Goal: Find specific page/section: Find specific page/section

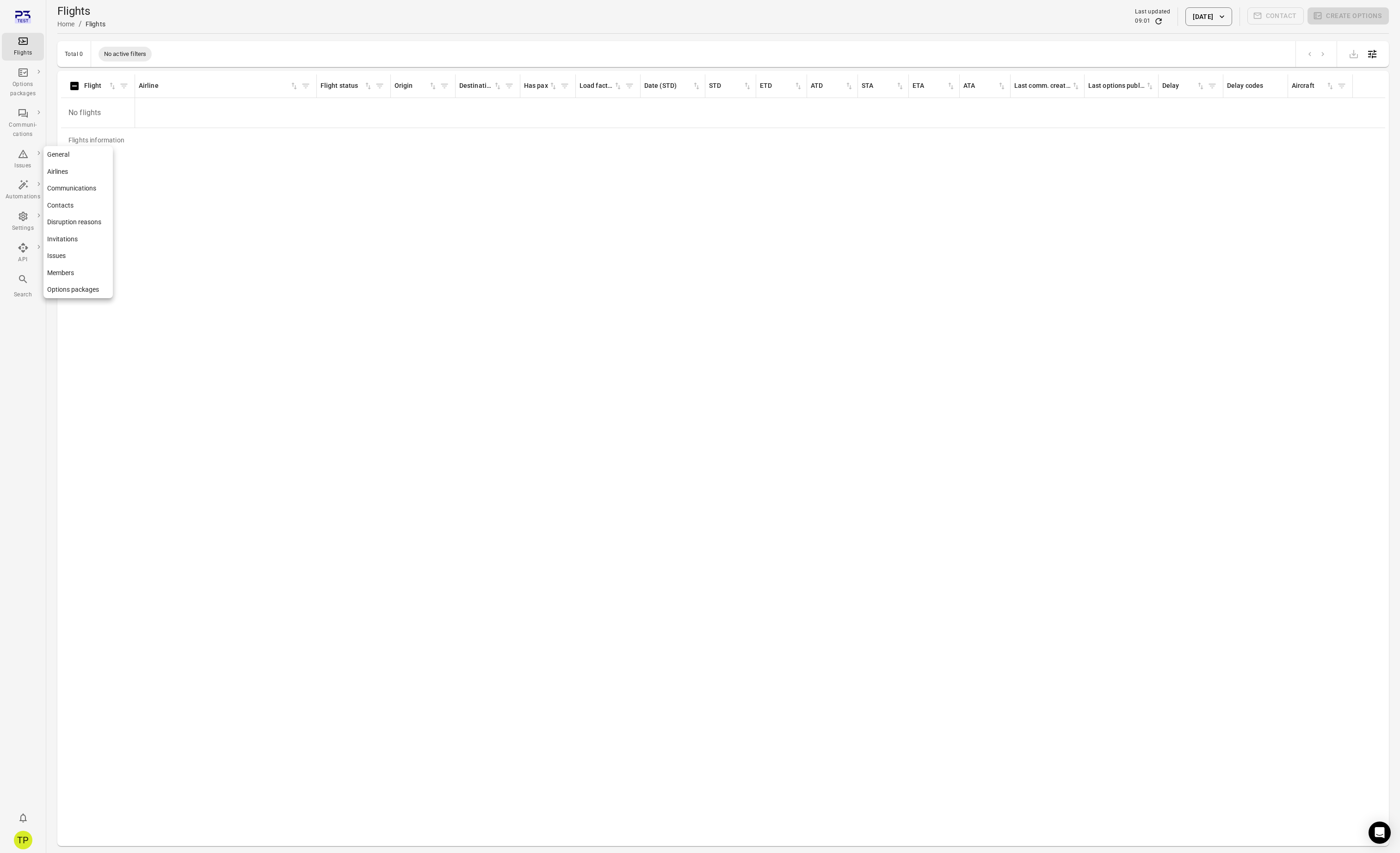
click at [64, 156] on link "General" at bounding box center [78, 154] width 70 height 17
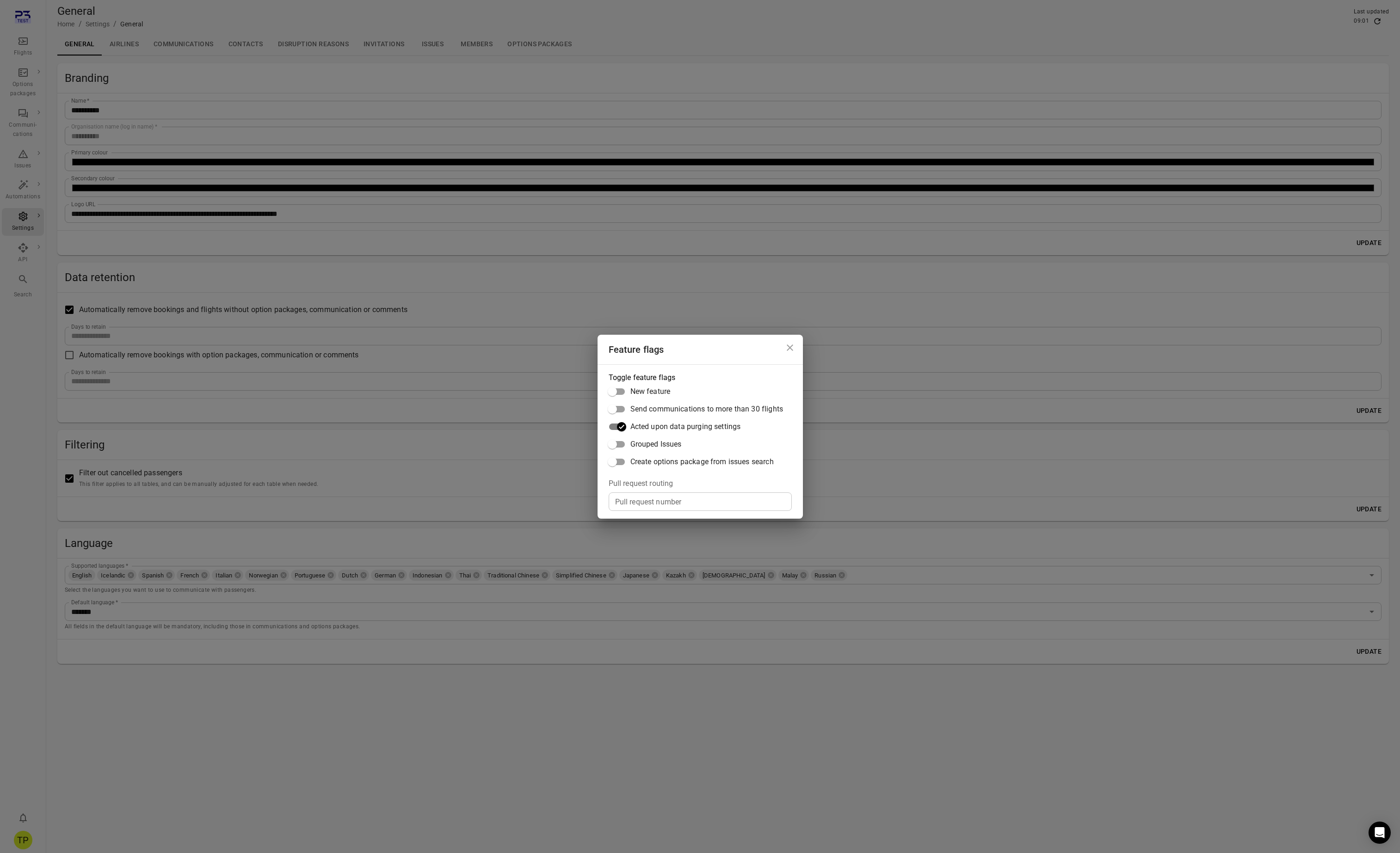
click at [233, 683] on div "Feature flags Toggle feature flags New feature Send communications to more than…" at bounding box center [700, 426] width 1400 height 853
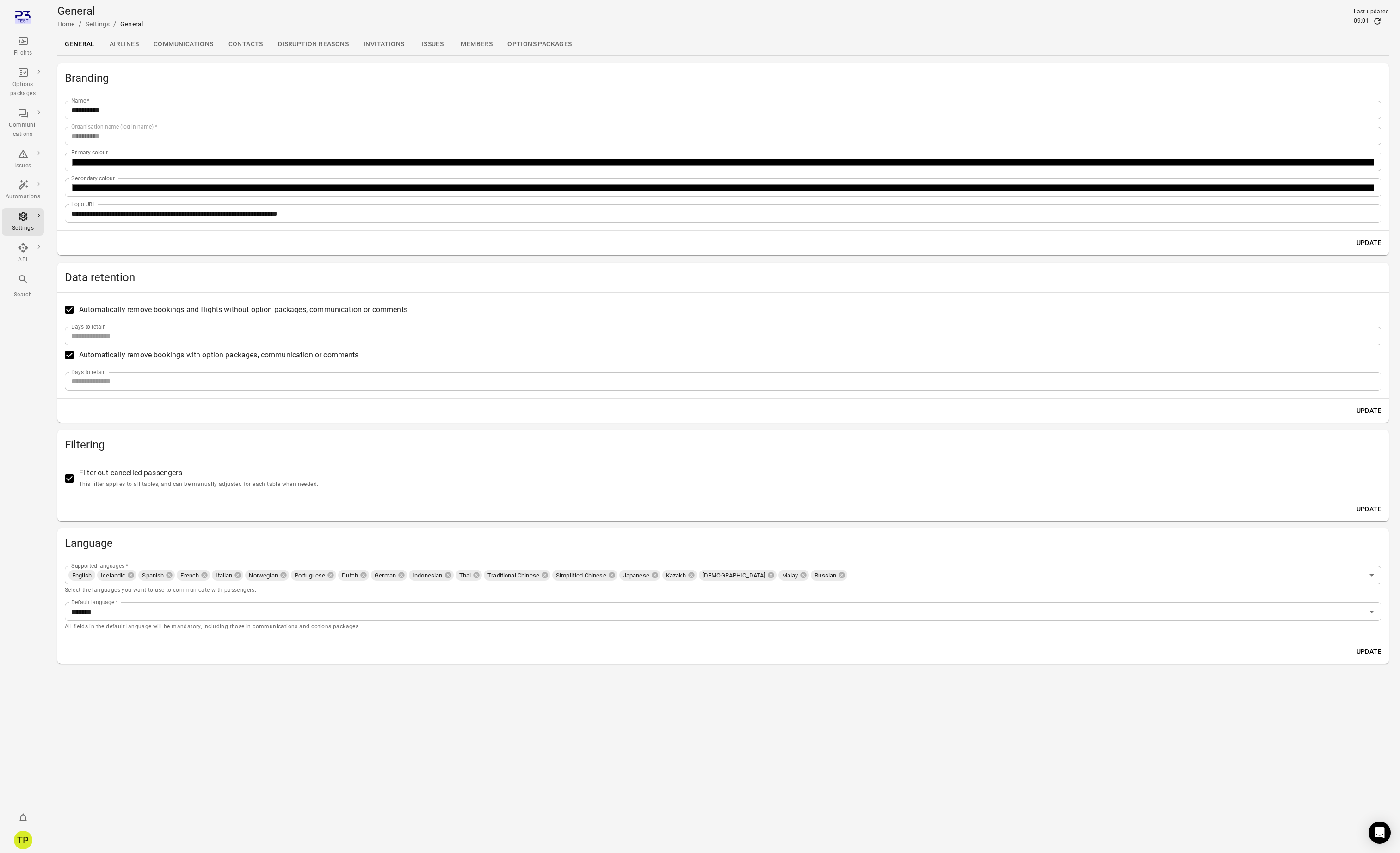
click at [1365, 408] on button "Update" at bounding box center [1369, 411] width 32 height 17
click at [25, 839] on div "TP" at bounding box center [23, 840] width 18 height 18
click at [55, 841] on button "Log out" at bounding box center [71, 837] width 70 height 17
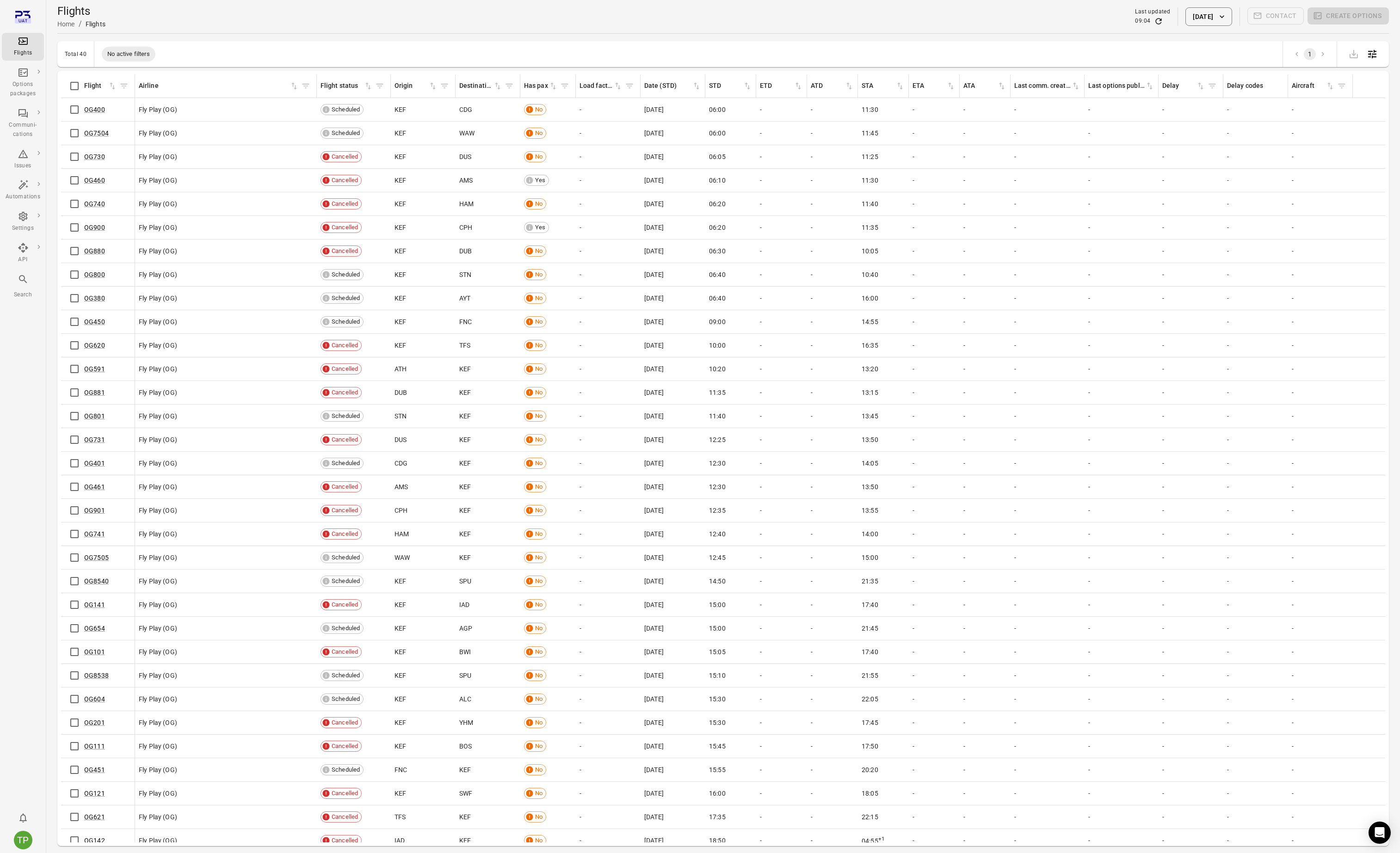
click at [1209, 17] on button "[DATE]" at bounding box center [1209, 16] width 46 height 18
click at [1247, 65] on icon "Previous month" at bounding box center [1242, 65] width 11 height 11
click at [1147, 122] on button "7" at bounding box center [1146, 122] width 16 height 16
click at [1273, 229] on button "Apply" at bounding box center [1274, 227] width 32 height 19
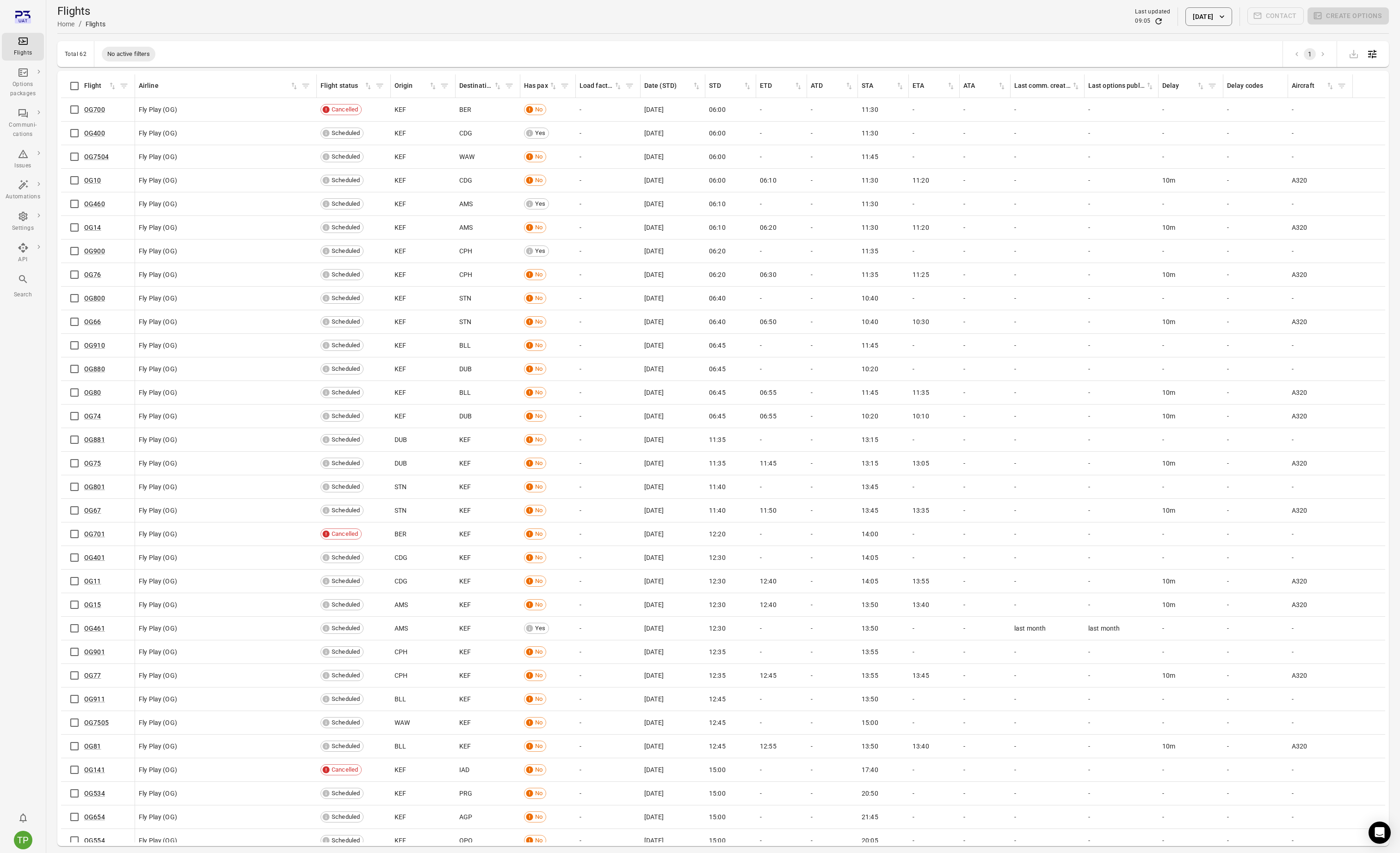
click at [1210, 18] on button "[DATE]" at bounding box center [1209, 16] width 46 height 18
click at [1257, 104] on button "6" at bounding box center [1257, 104] width 16 height 16
click at [1270, 223] on button "Apply" at bounding box center [1275, 227] width 32 height 19
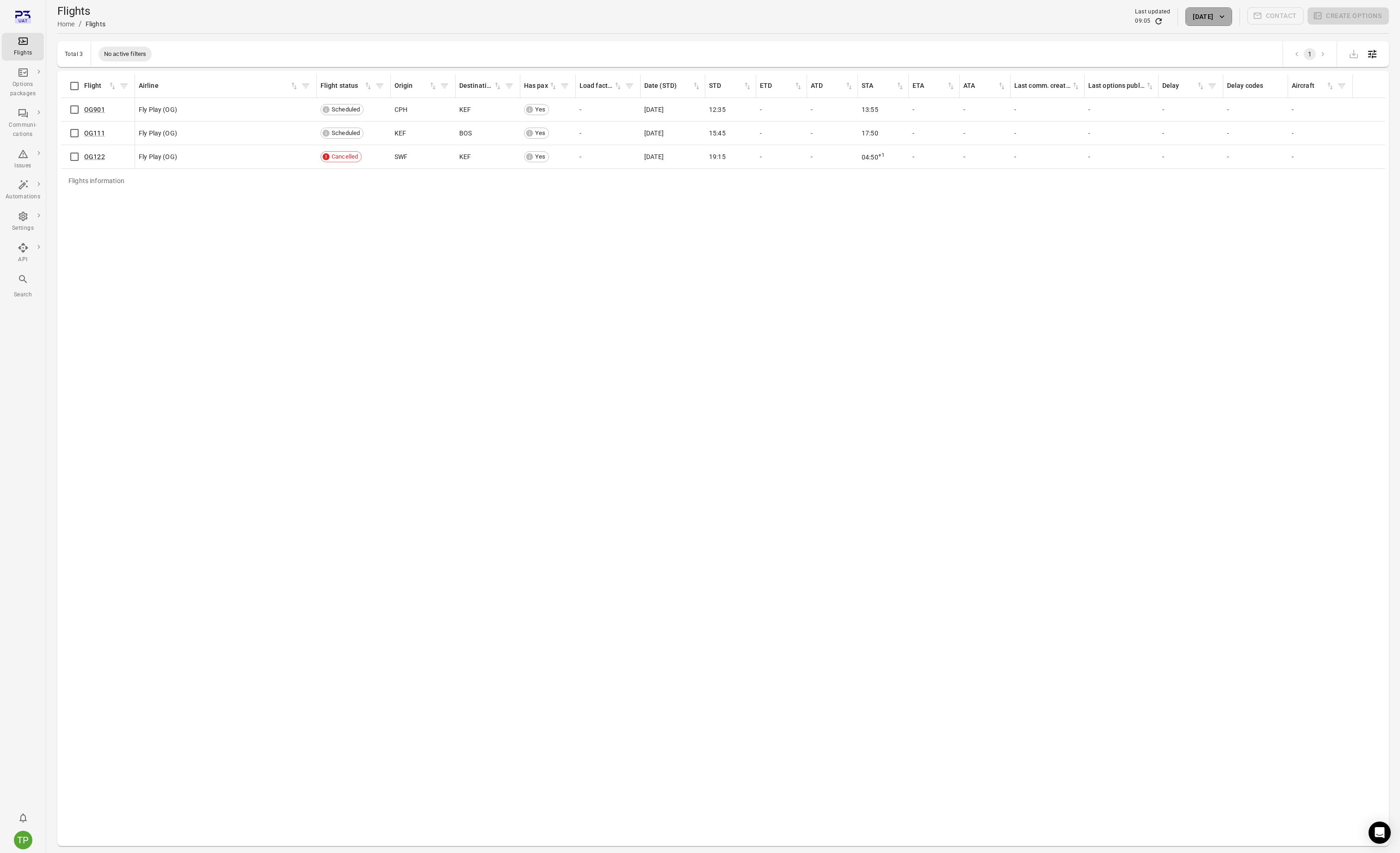
click at [1199, 22] on button "[DATE]" at bounding box center [1209, 16] width 46 height 18
click at [1240, 105] on button "5" at bounding box center [1239, 104] width 16 height 16
click at [1274, 227] on button "Apply" at bounding box center [1275, 227] width 32 height 19
click at [1196, 21] on button "[DATE]" at bounding box center [1209, 16] width 46 height 18
click at [1220, 104] on button "4" at bounding box center [1220, 104] width 16 height 16
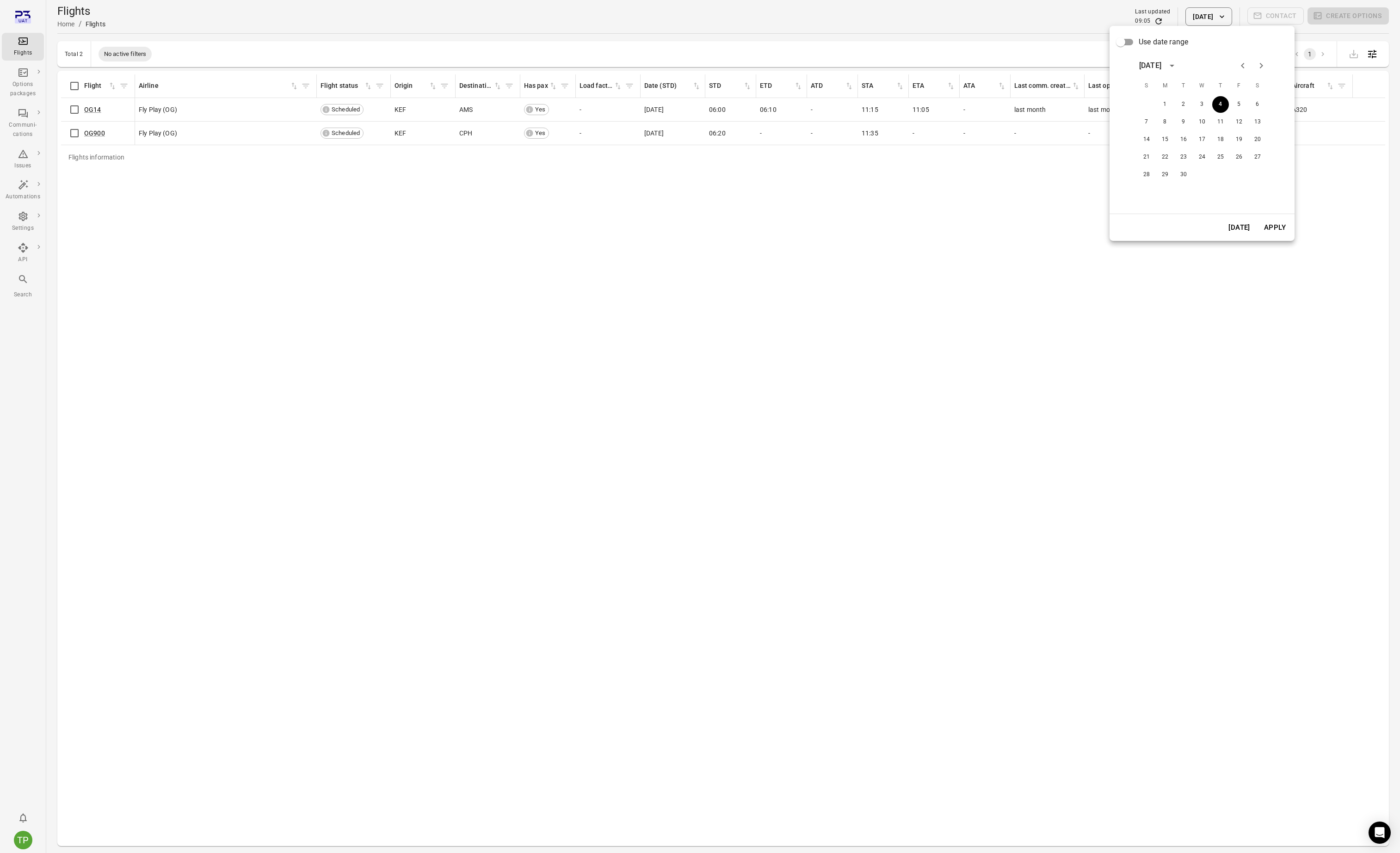
click at [1271, 227] on button "Apply" at bounding box center [1275, 227] width 32 height 19
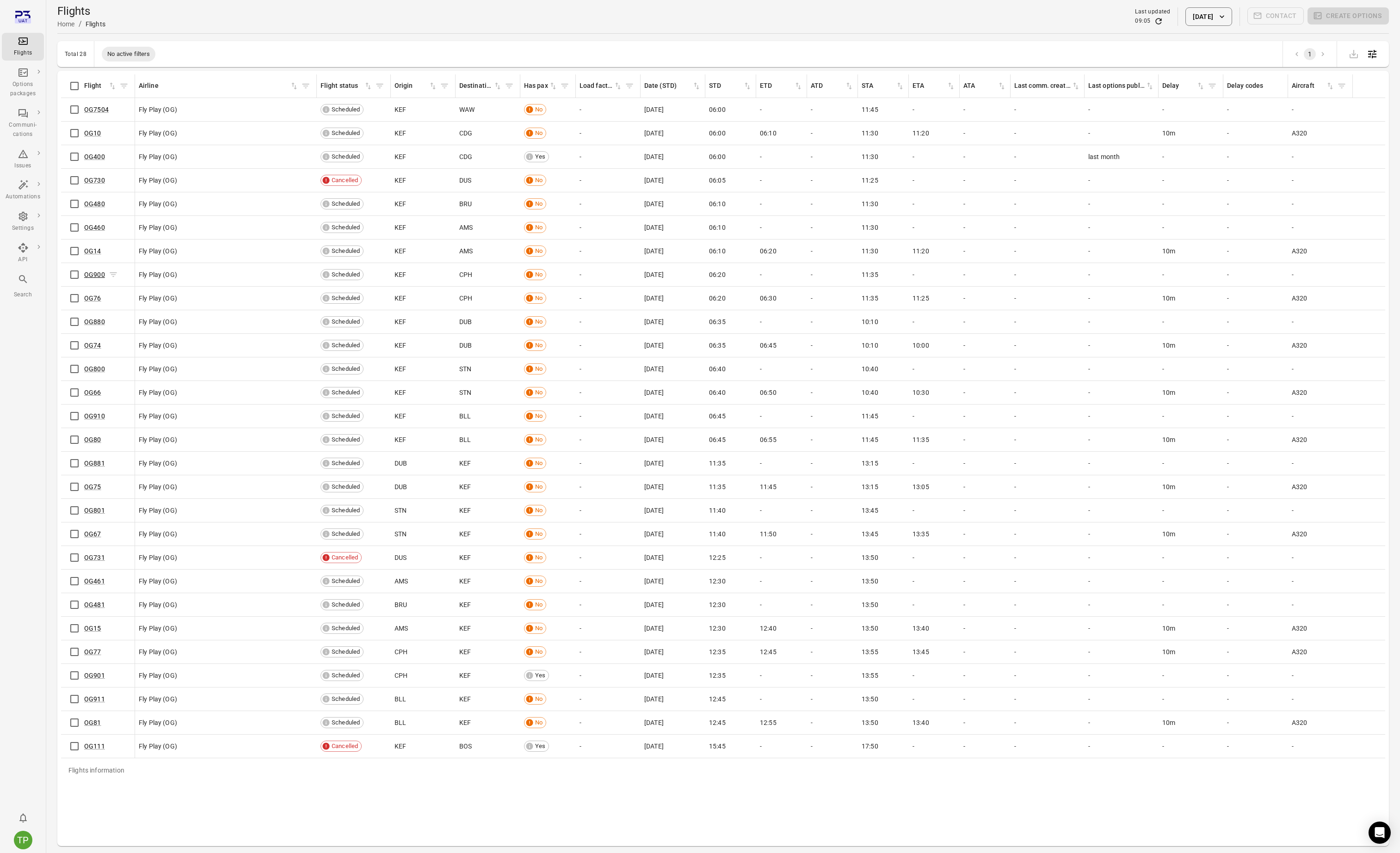
click at [91, 273] on link "OG900" at bounding box center [94, 275] width 21 height 8
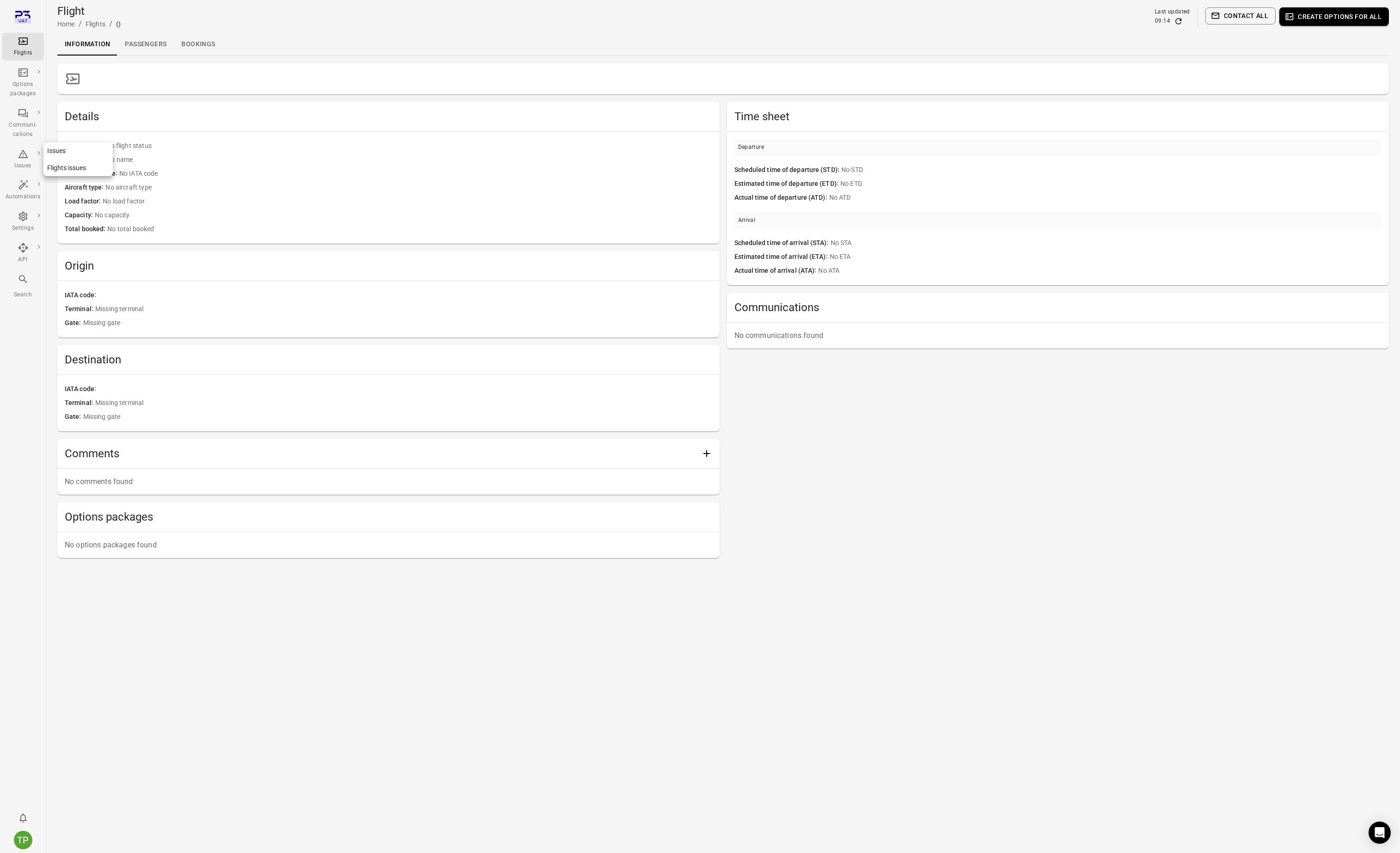
click at [75, 147] on link "Issues" at bounding box center [78, 151] width 70 height 17
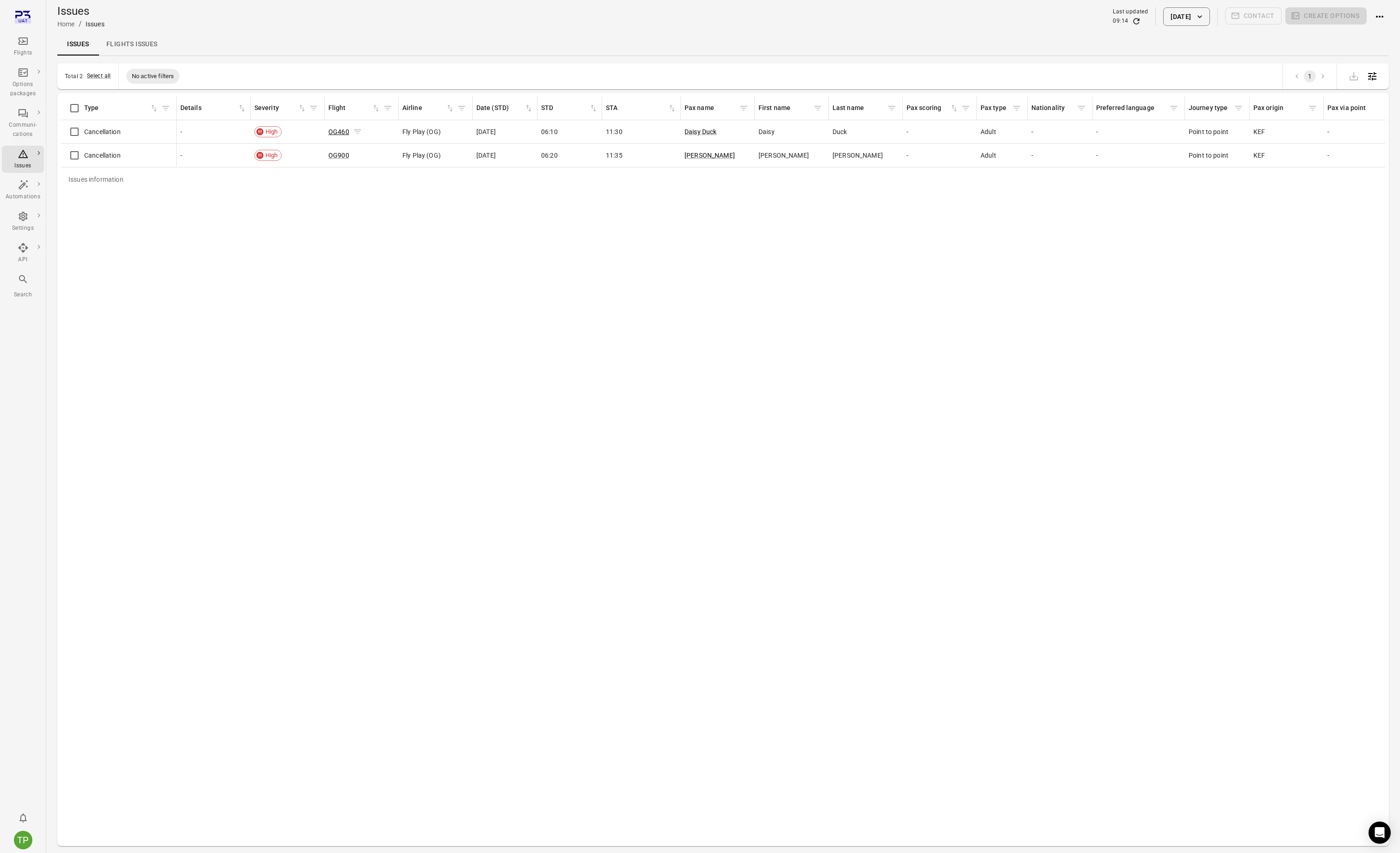
click at [343, 130] on link "OG460" at bounding box center [338, 131] width 21 height 8
